Goal: Information Seeking & Learning: Find contact information

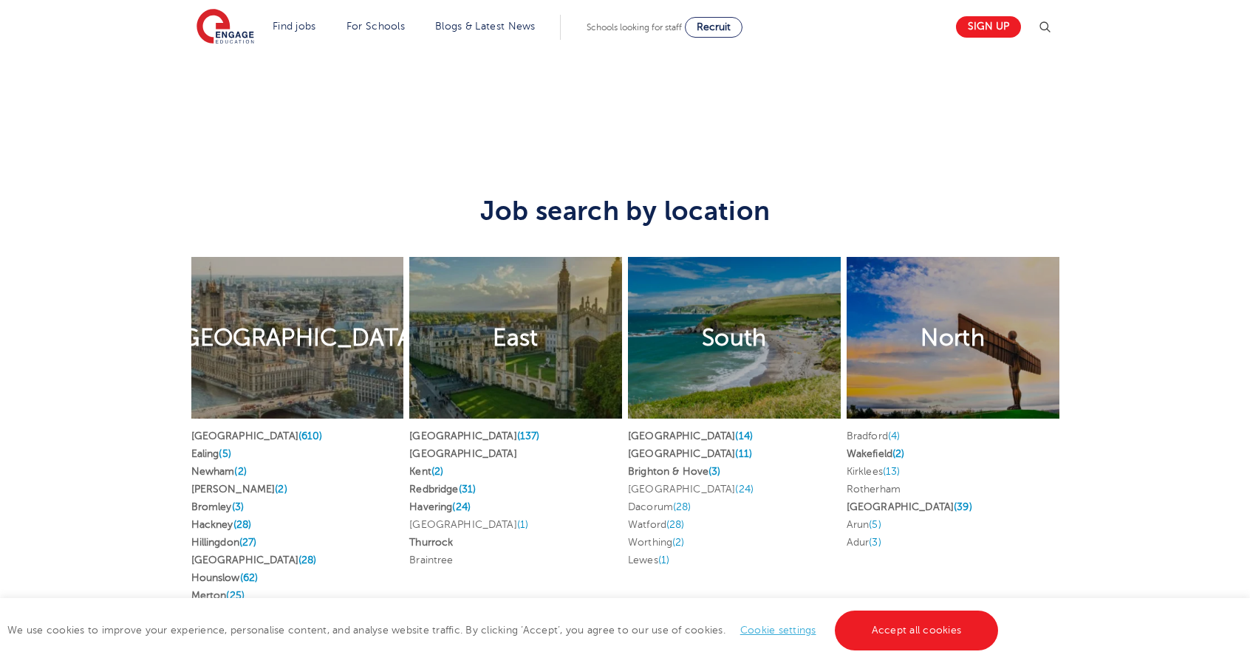
scroll to position [2717, 0]
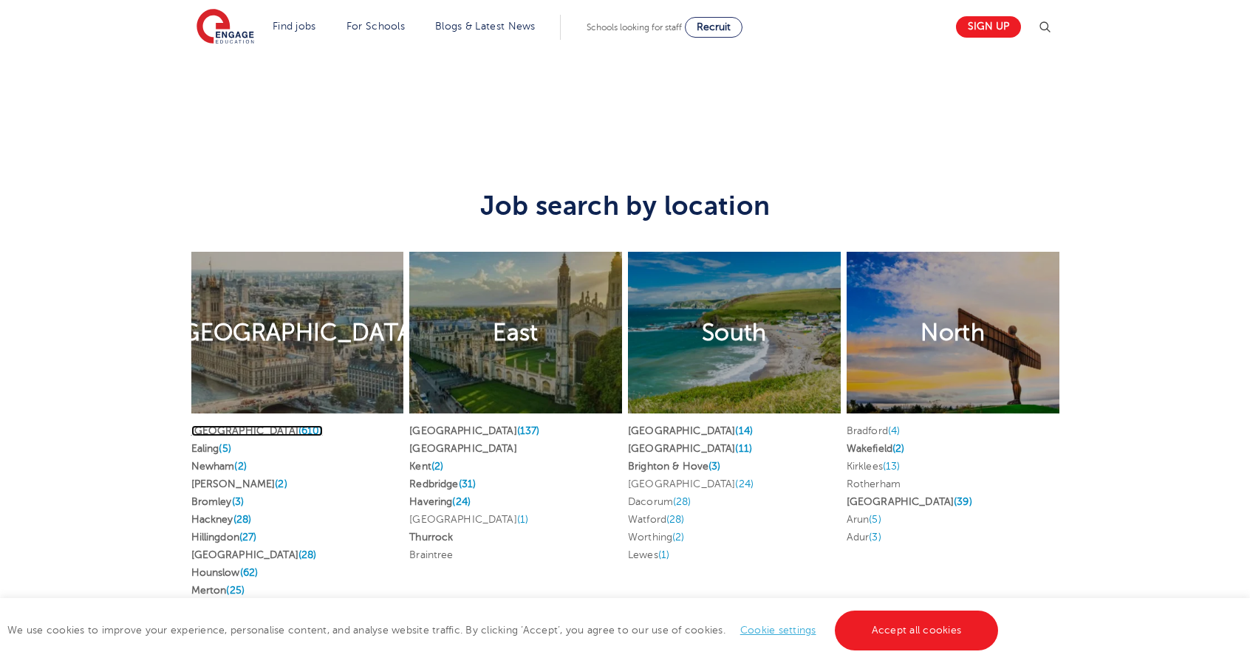
click at [216, 431] on link "London (610)" at bounding box center [256, 430] width 131 height 11
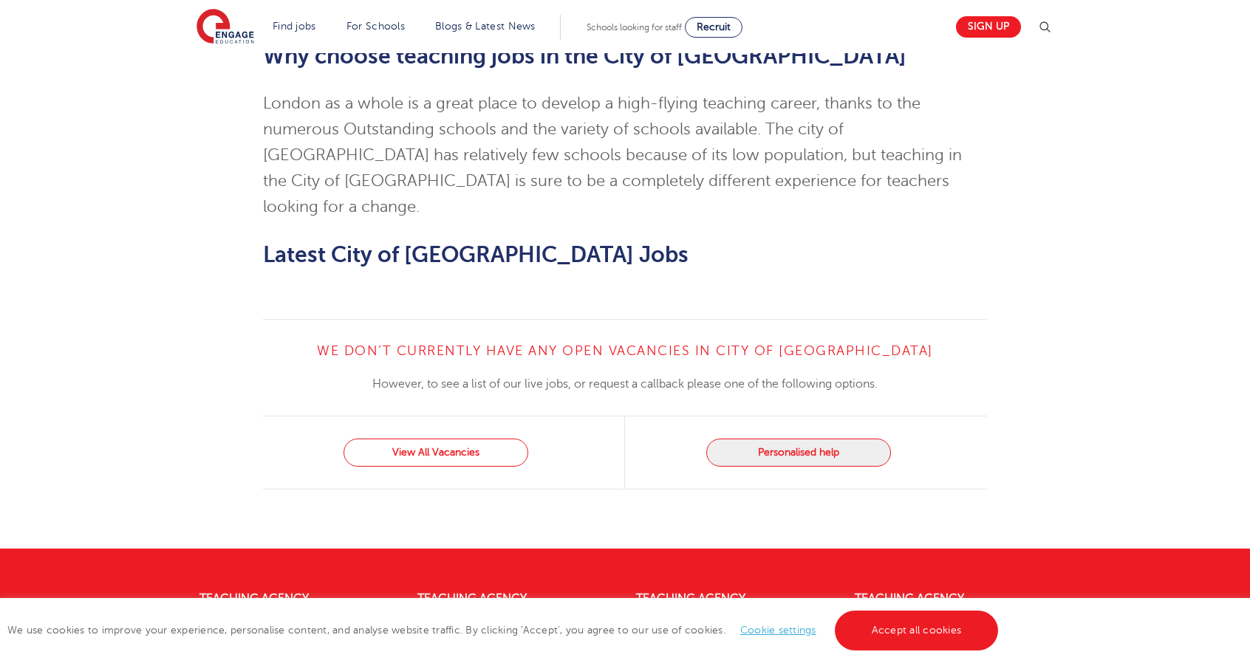
scroll to position [1306, 0]
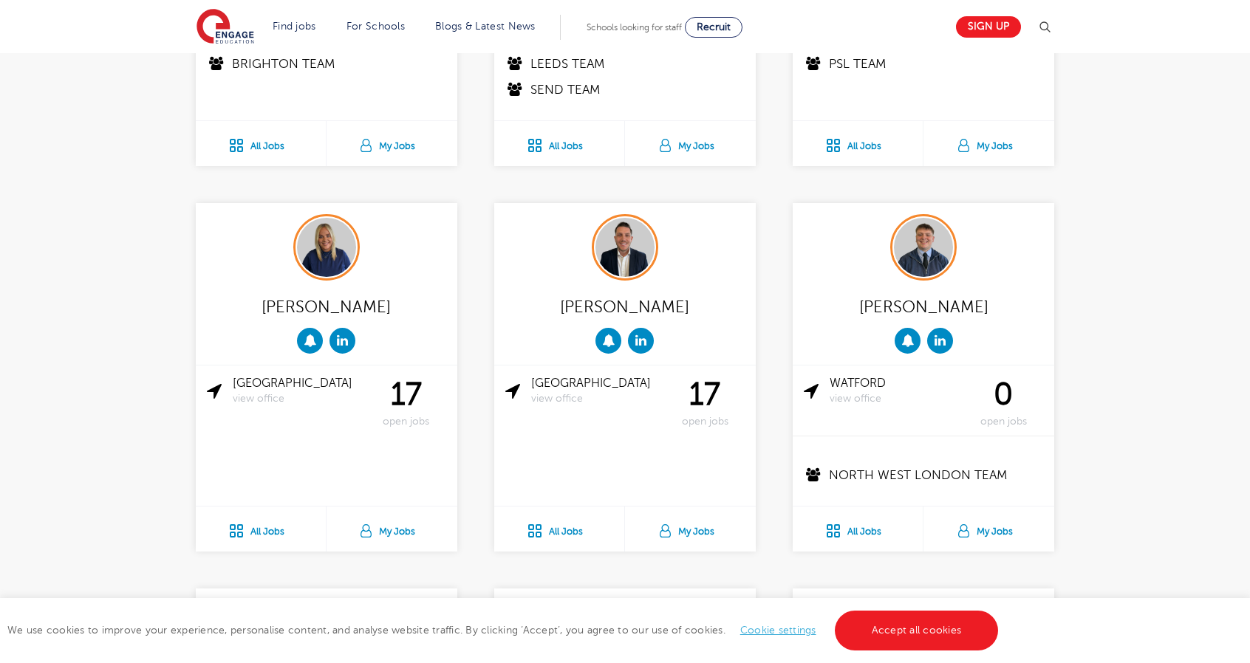
scroll to position [668, 0]
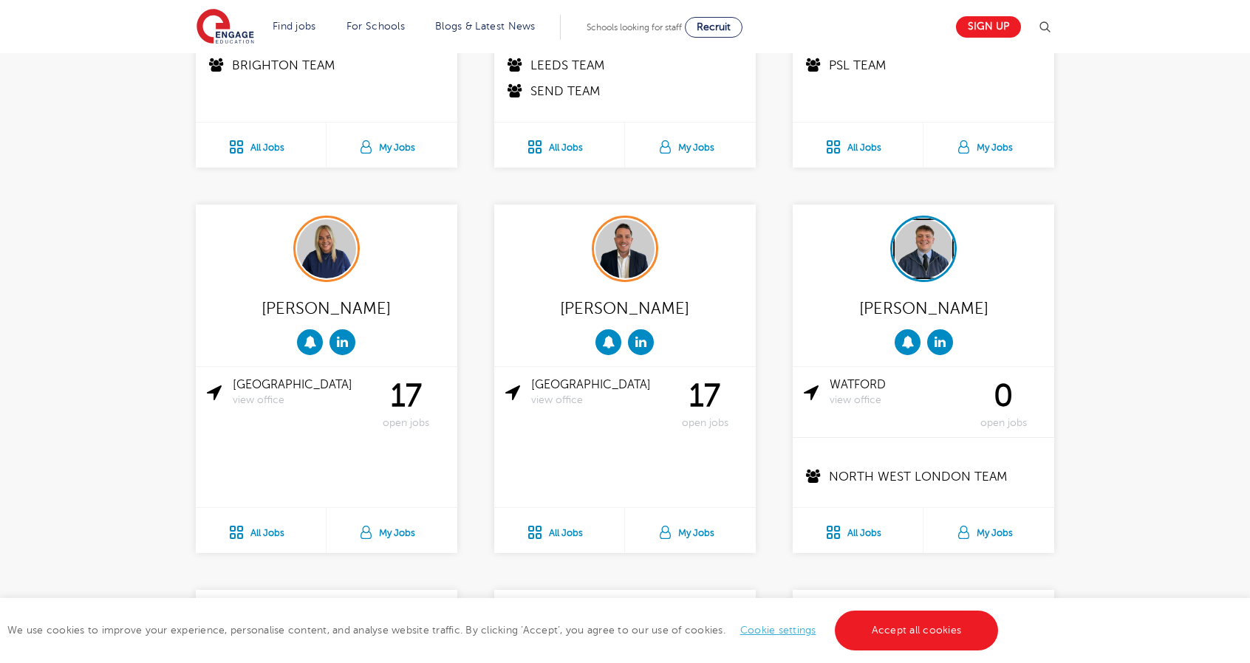
click at [921, 231] on img at bounding box center [923, 248] width 59 height 59
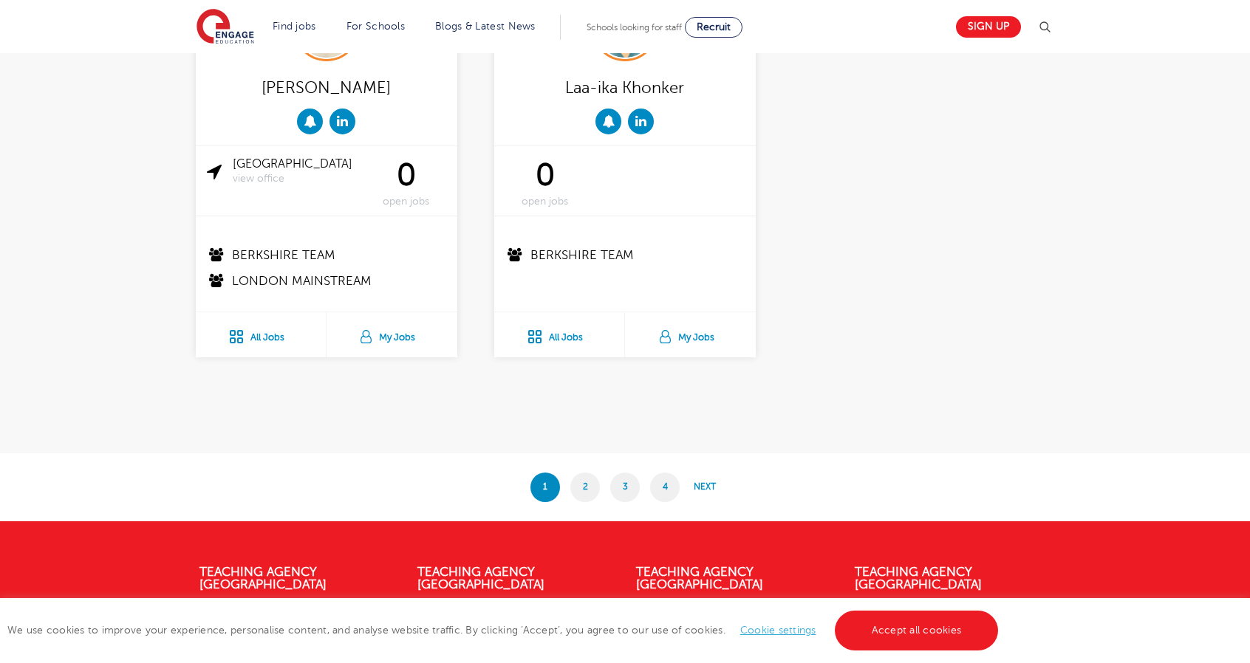
scroll to position [2845, 0]
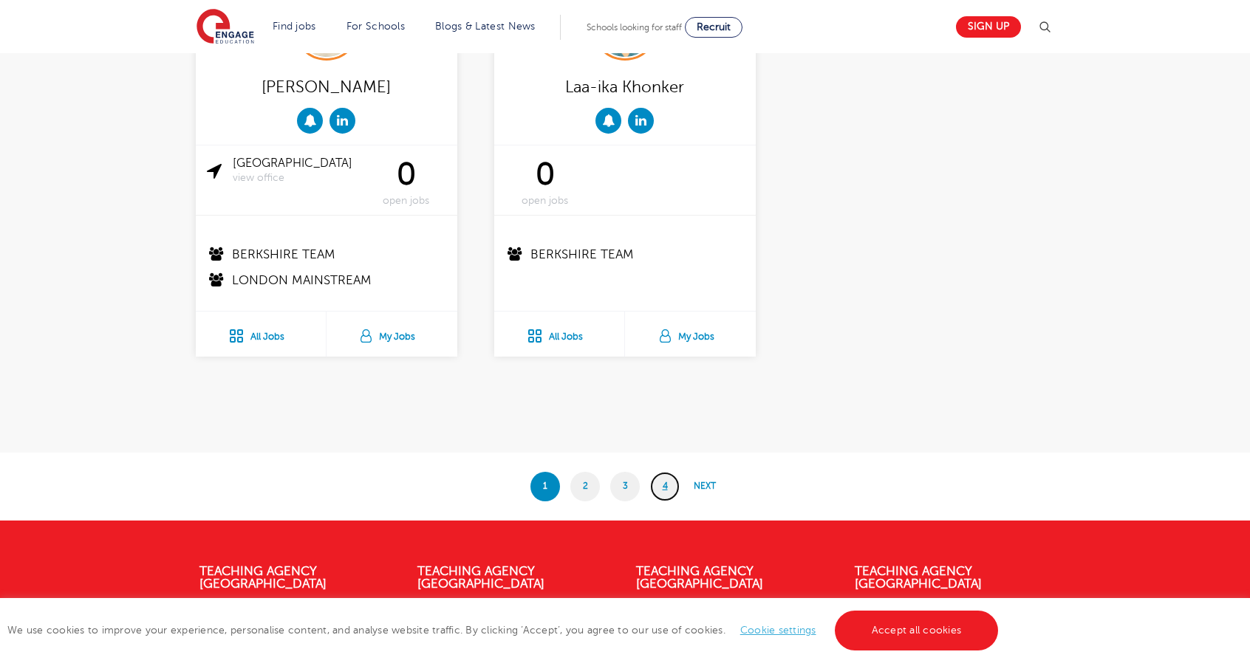
click at [653, 484] on link "4" at bounding box center [665, 487] width 30 height 30
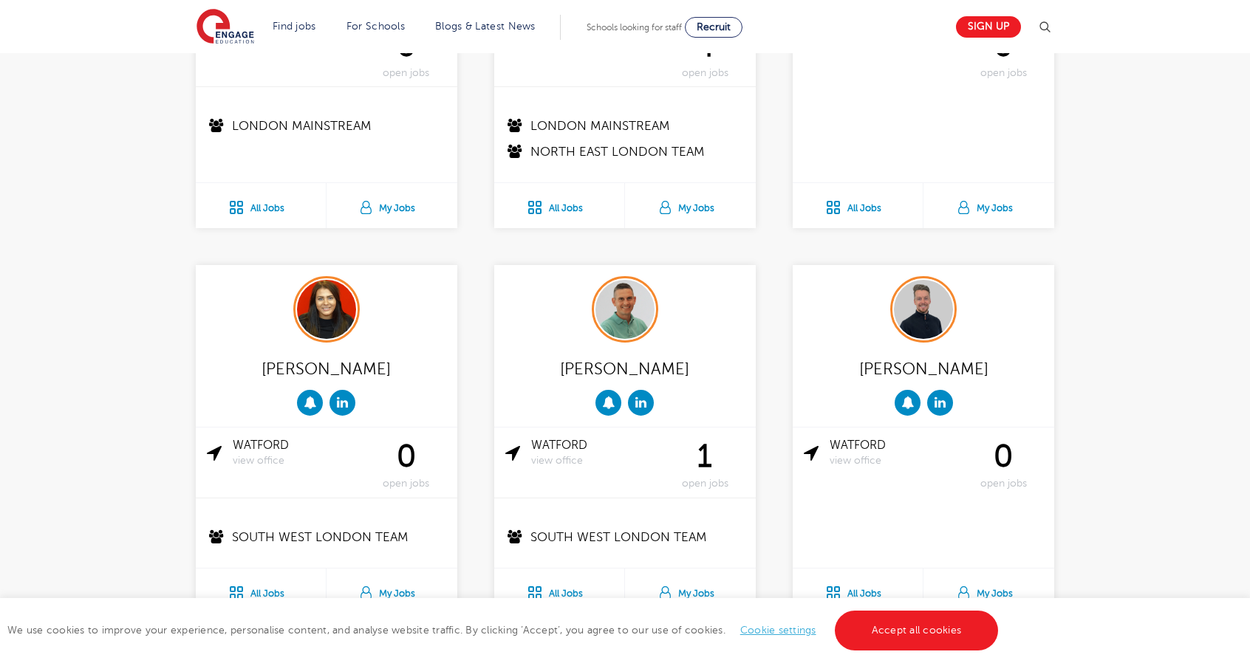
scroll to position [610, 0]
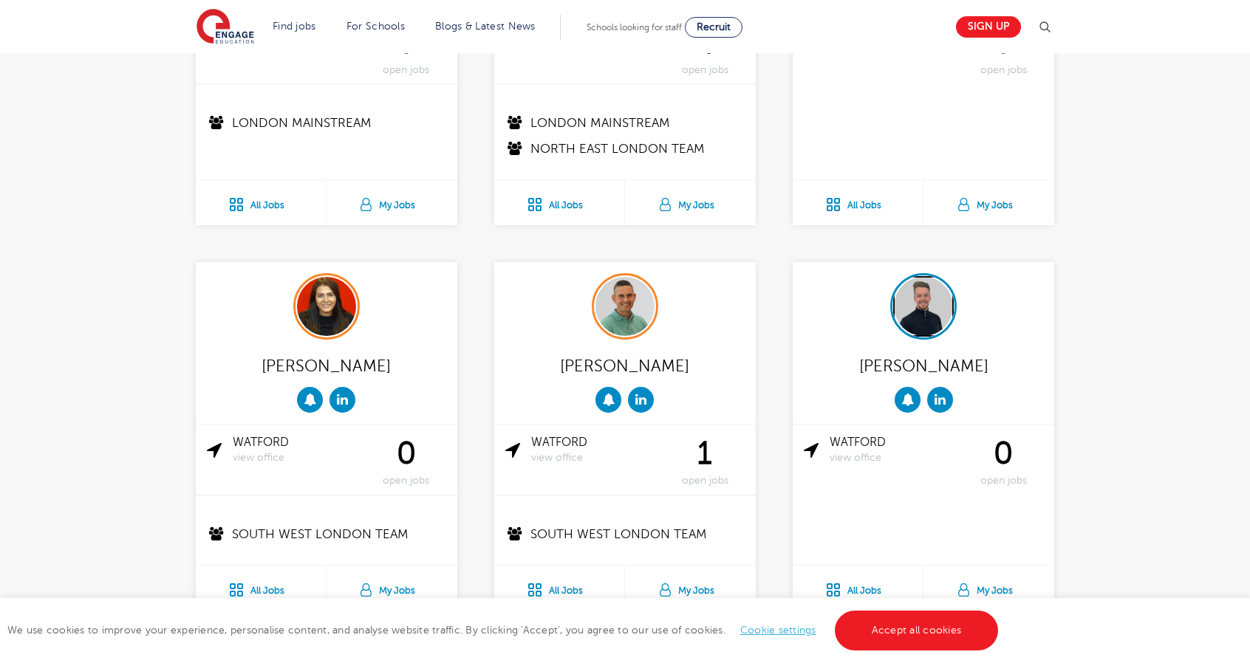
click at [939, 321] on img at bounding box center [923, 306] width 59 height 59
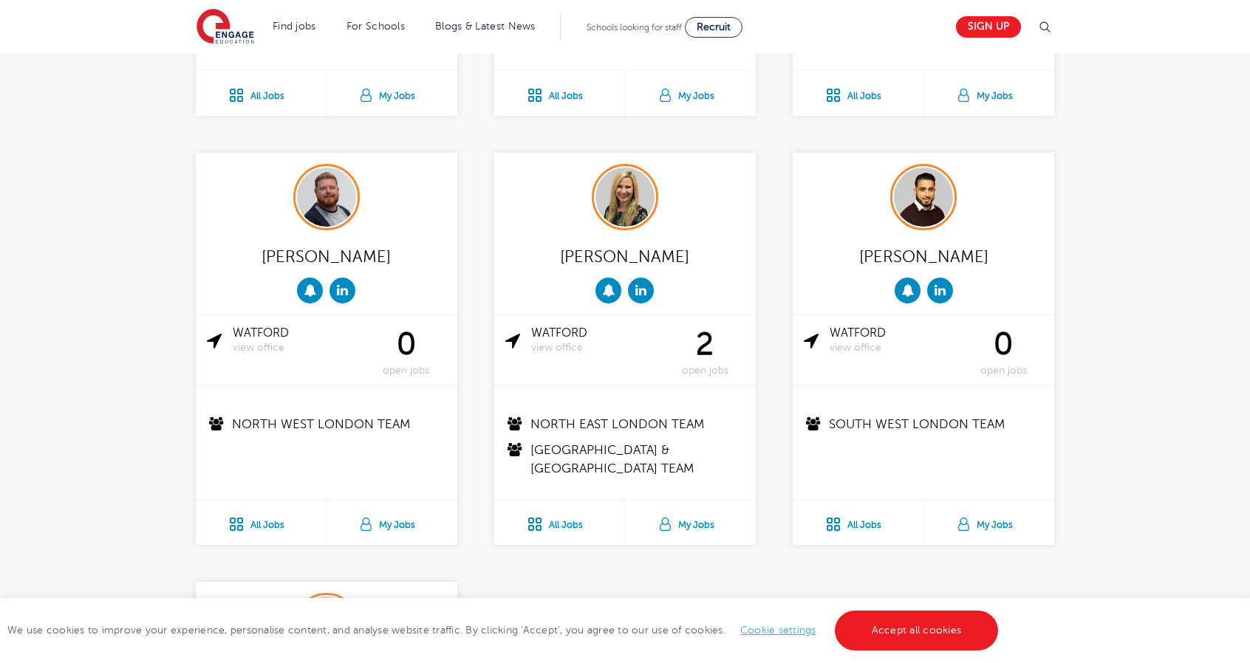
scroll to position [1103, 0]
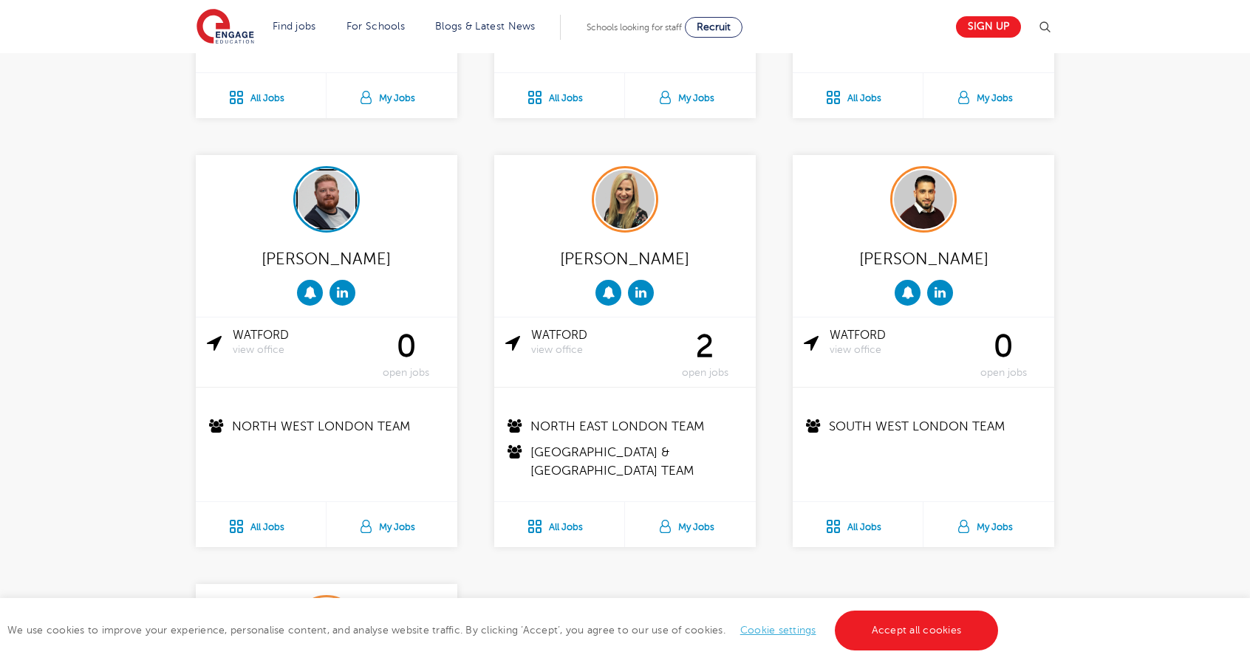
click at [309, 212] on img at bounding box center [326, 199] width 59 height 59
